Goal: Check status

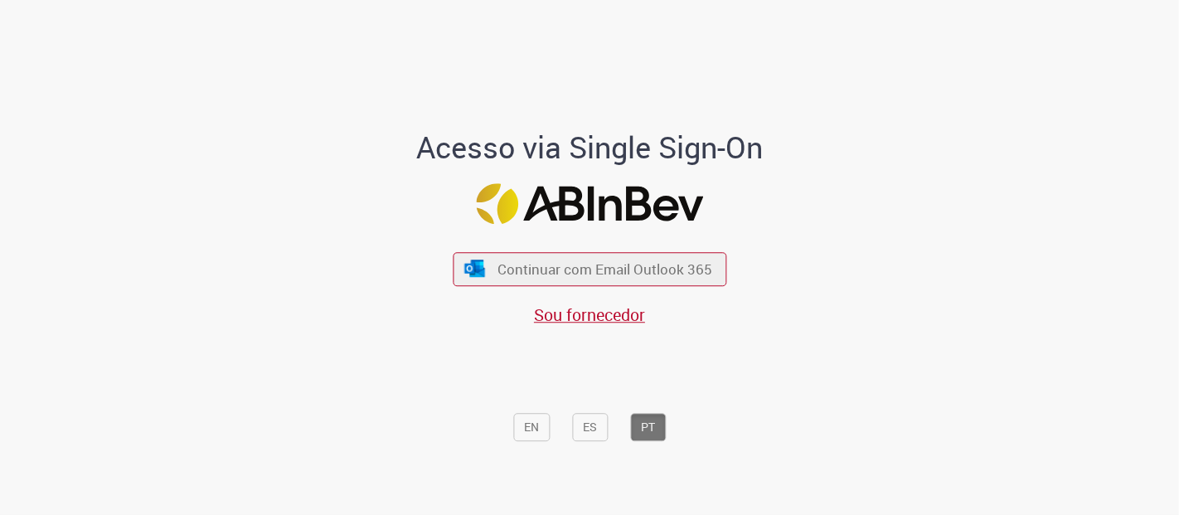
click at [536, 246] on div "Continuar com Email Outlook 365 Sou fornecedor" at bounding box center [590, 281] width 274 height 92
click at [547, 269] on span "Continuar com Email Outlook 365" at bounding box center [605, 268] width 219 height 19
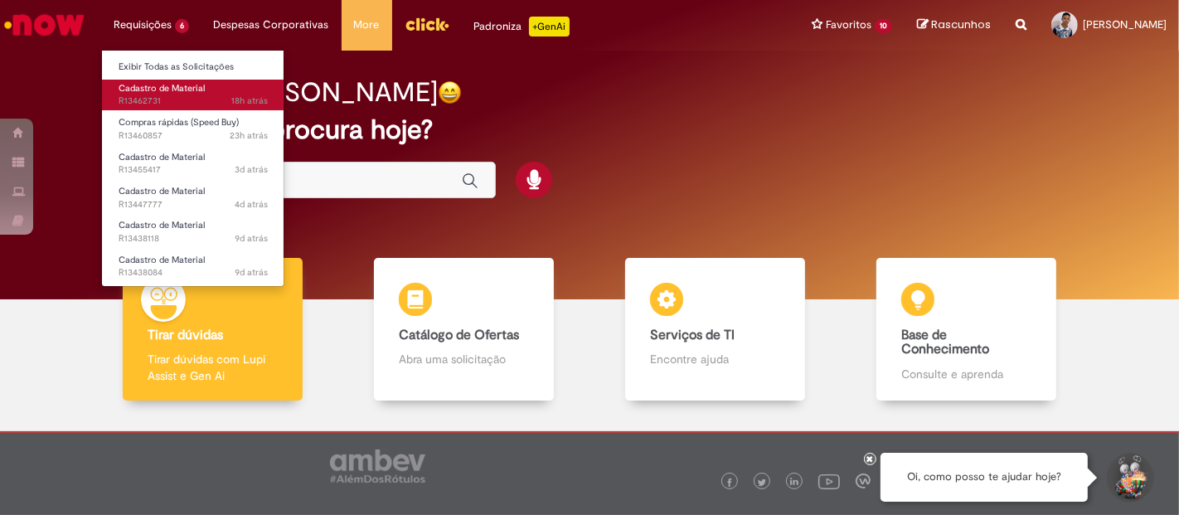
click at [182, 93] on span "Cadastro de Material" at bounding box center [162, 88] width 86 height 12
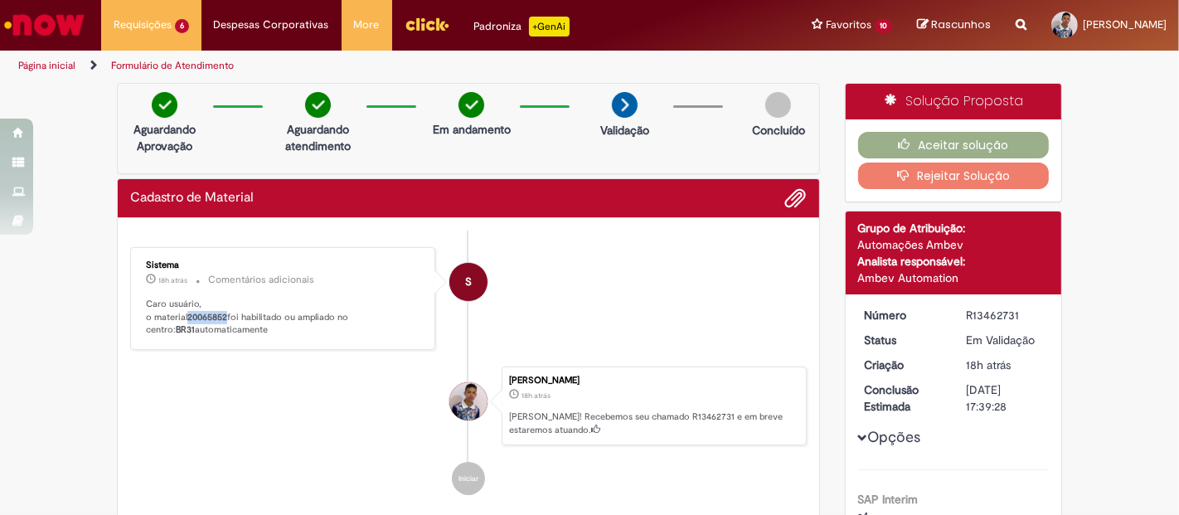
drag, startPoint x: 182, startPoint y: 313, endPoint x: 225, endPoint y: 313, distance: 42.3
click at [225, 313] on p "Caro usuário, o material 20065852 foi habilitado ou ampliado no centro: BR31 au…" at bounding box center [284, 317] width 276 height 39
copy b "20065852"
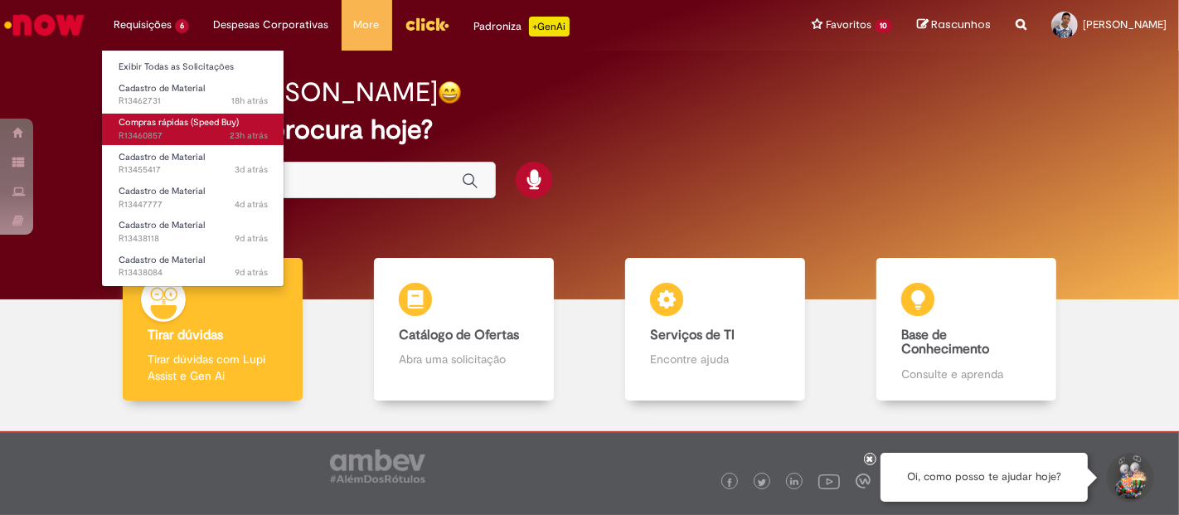
click at [214, 138] on span "23h atrás 23 horas atrás R13460857" at bounding box center [193, 135] width 149 height 13
